Goal: Check status: Check status

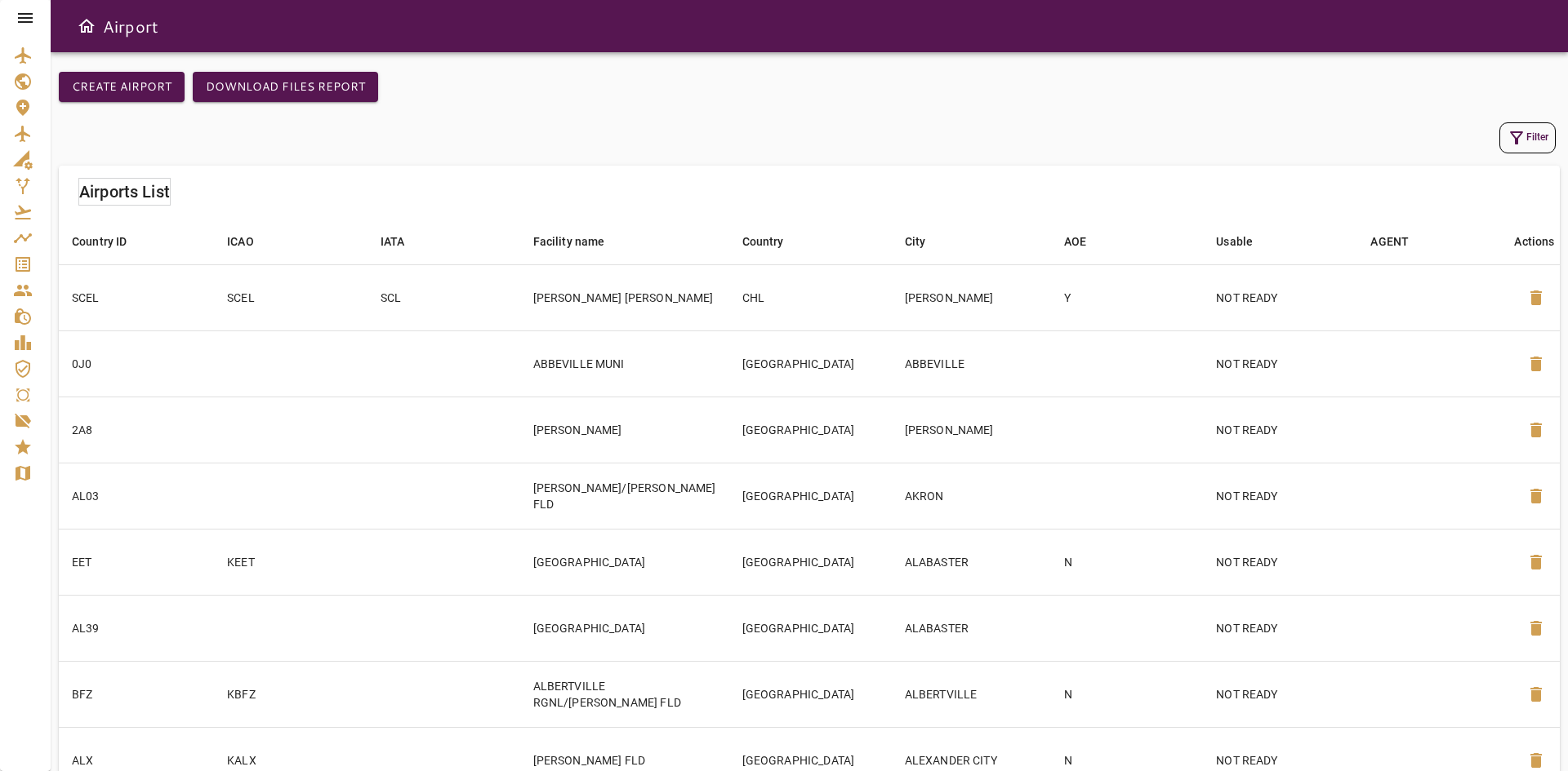
click at [28, 275] on link "Service Orders" at bounding box center [25, 265] width 50 height 26
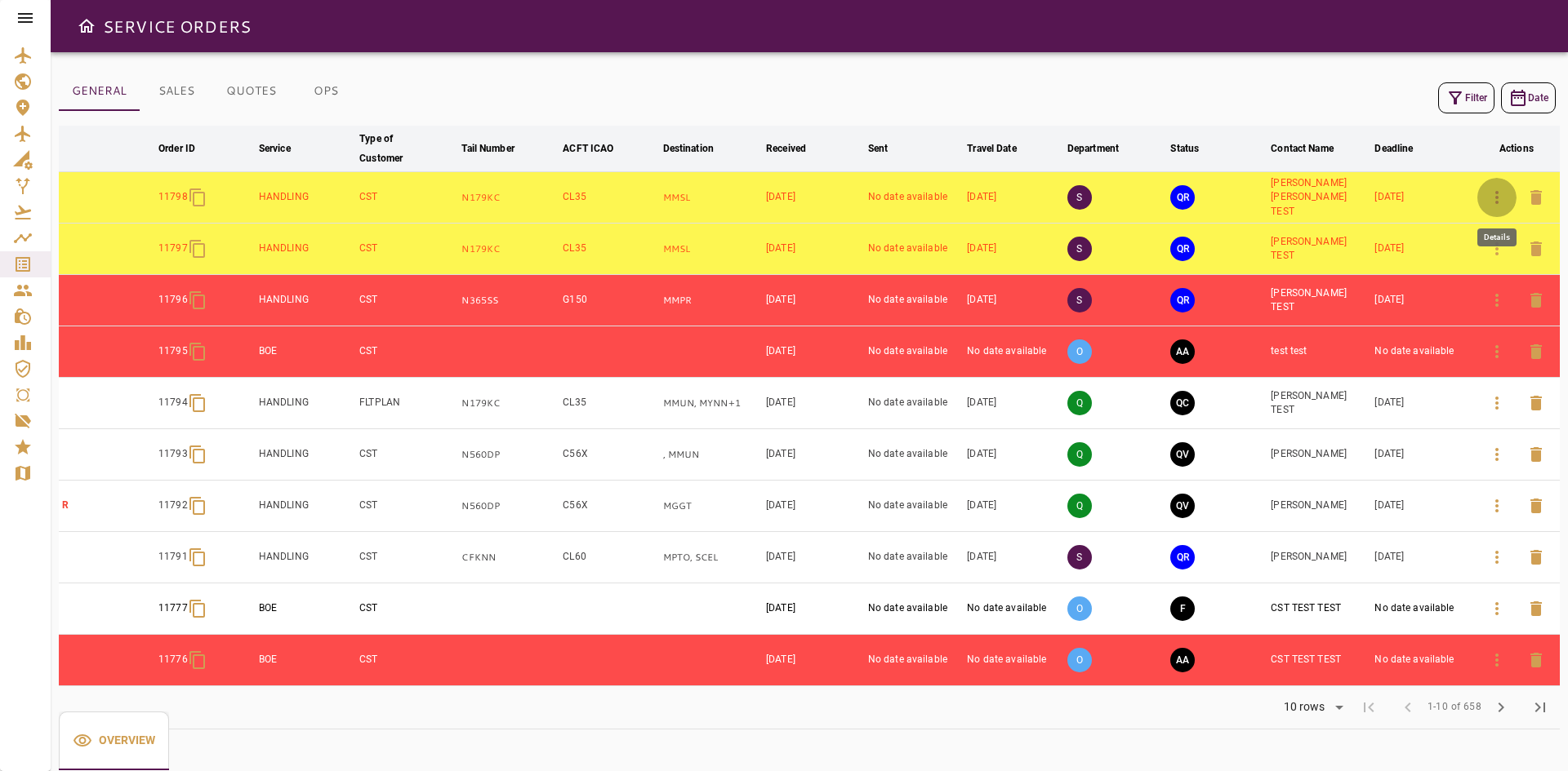
click at [1504, 196] on icon "button" at bounding box center [1496, 197] width 20 height 20
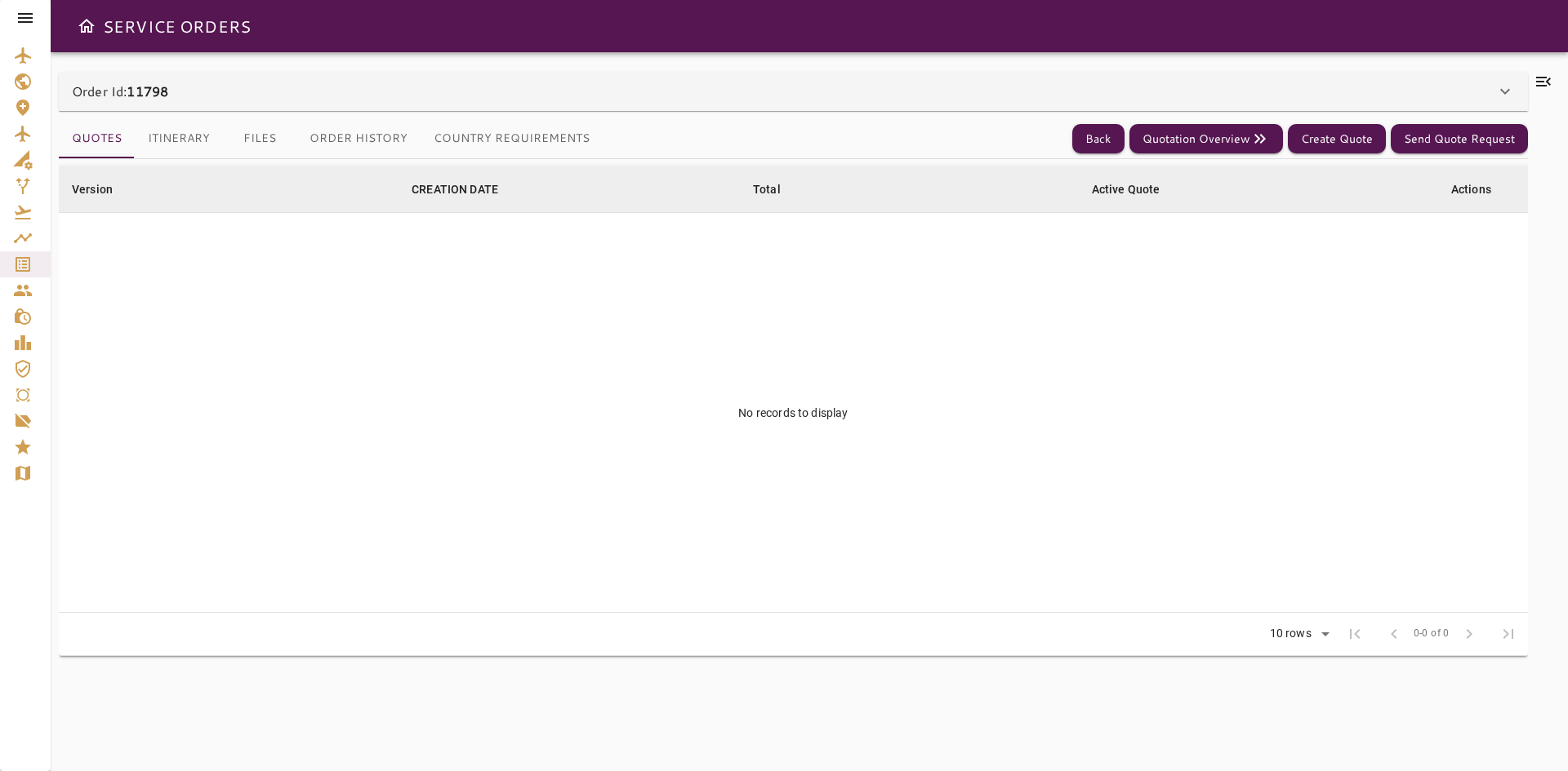
click at [168, 101] on p "Order Id: 11798" at bounding box center [119, 91] width 96 height 20
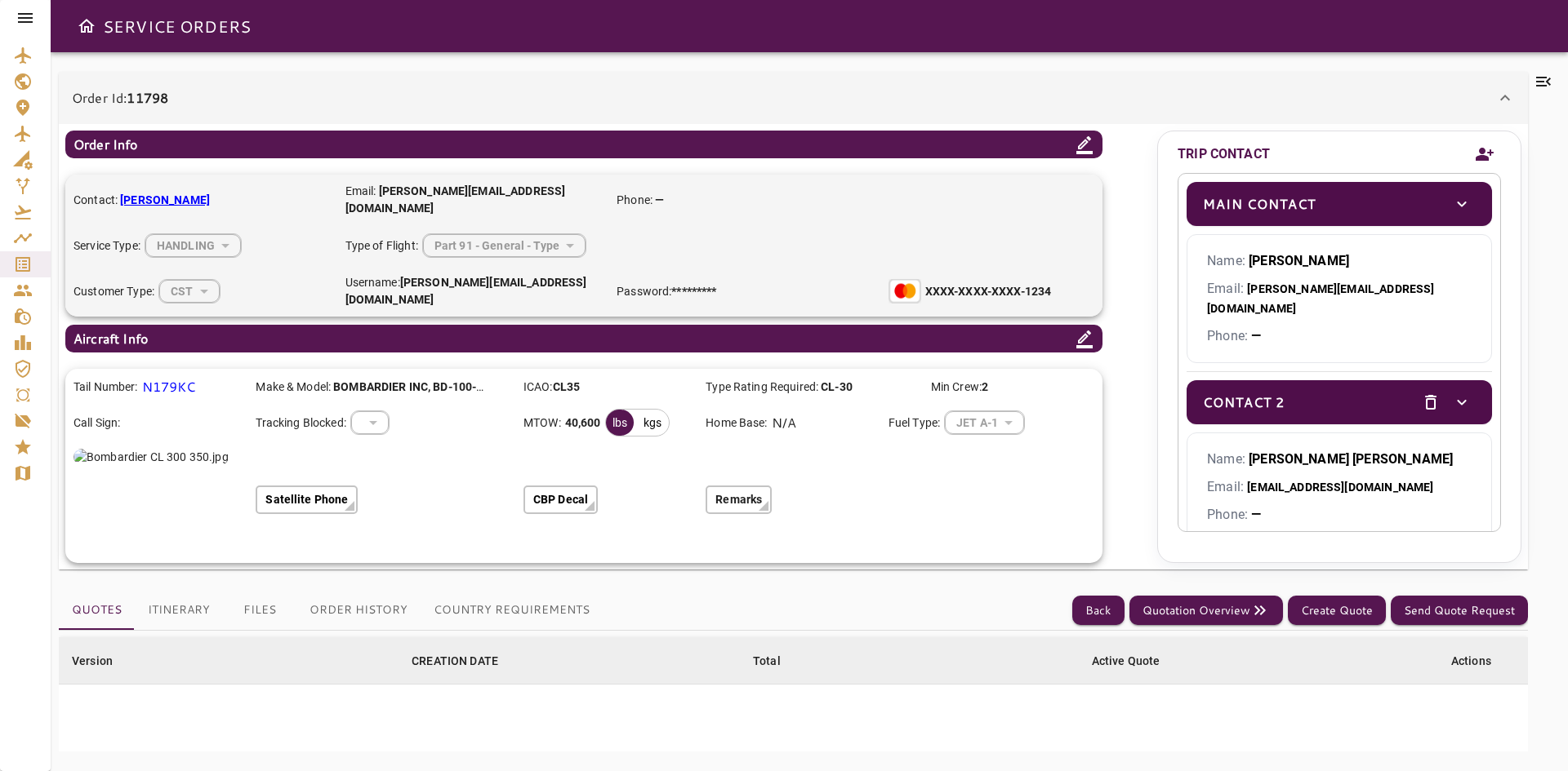
click at [644, 409] on div "kgs" at bounding box center [652, 422] width 31 height 26
click at [626, 409] on div "lbs" at bounding box center [620, 422] width 28 height 26
click at [648, 409] on div "kgs" at bounding box center [652, 422] width 31 height 26
click at [617, 409] on div "lbs" at bounding box center [620, 422] width 28 height 26
click at [654, 409] on div "kgs" at bounding box center [652, 422] width 31 height 26
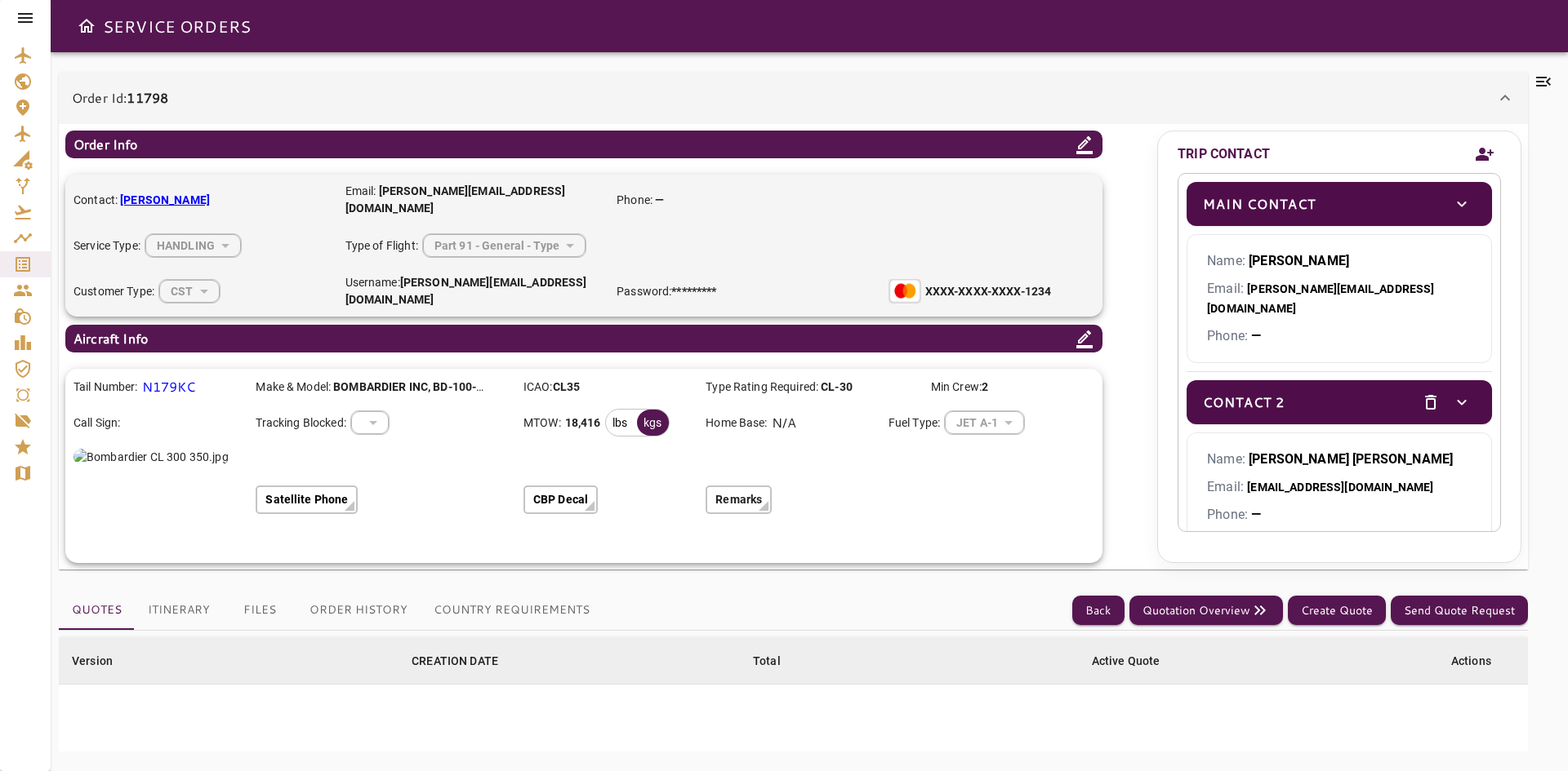
click at [630, 409] on div "lbs" at bounding box center [620, 422] width 28 height 26
click at [655, 409] on div "kgs" at bounding box center [652, 422] width 31 height 26
click at [632, 409] on div "lbs" at bounding box center [620, 422] width 28 height 26
